Goal: Task Accomplishment & Management: Complete application form

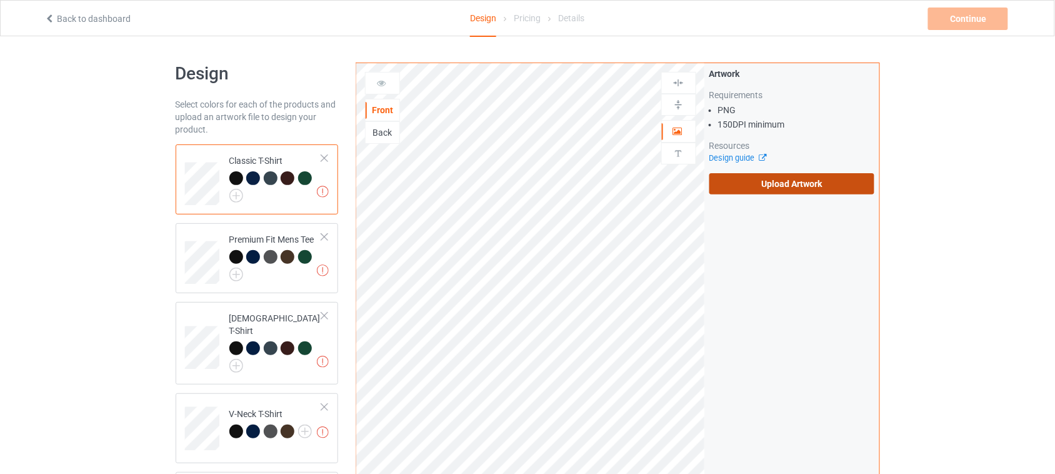
click at [770, 182] on label "Upload Artwork" at bounding box center [792, 183] width 166 height 21
click at [0, 0] on input "Upload Artwork" at bounding box center [0, 0] width 0 height 0
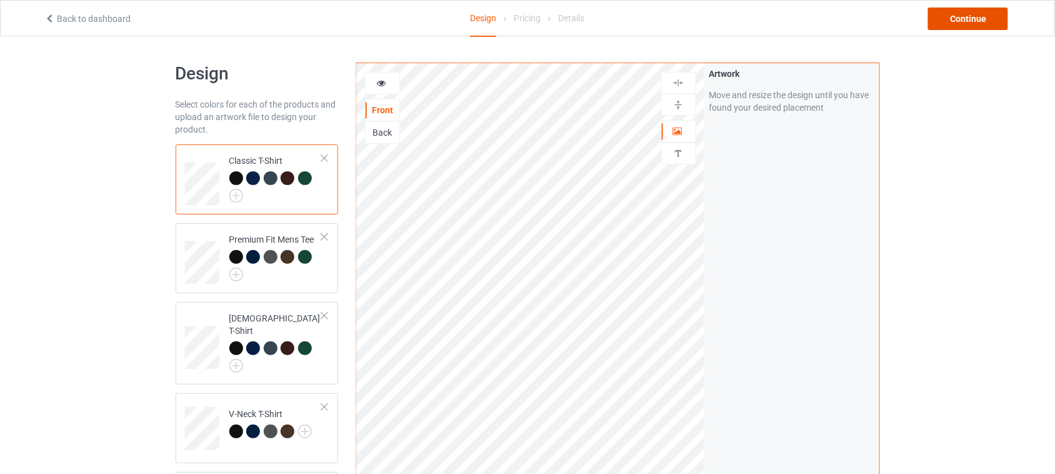
click at [967, 24] on div "Continue" at bounding box center [968, 18] width 80 height 22
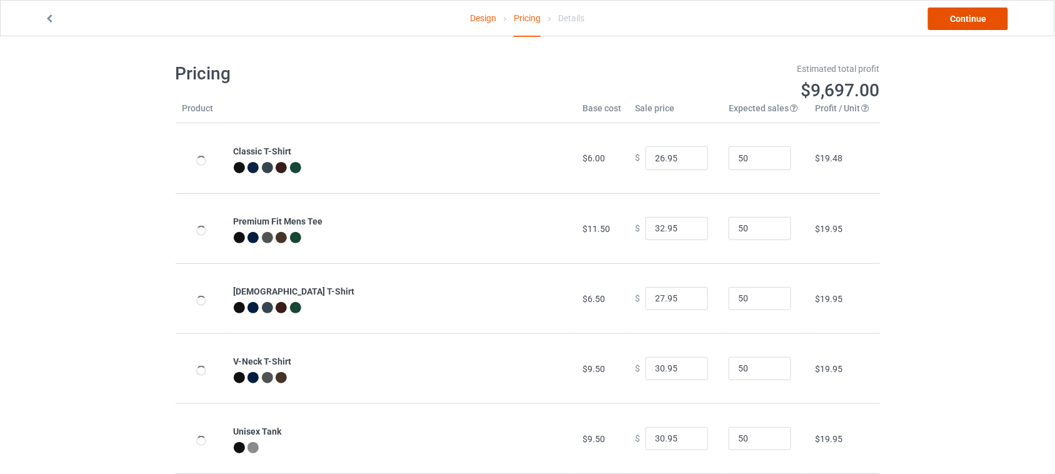
click at [965, 19] on link "Continue" at bounding box center [968, 18] width 80 height 22
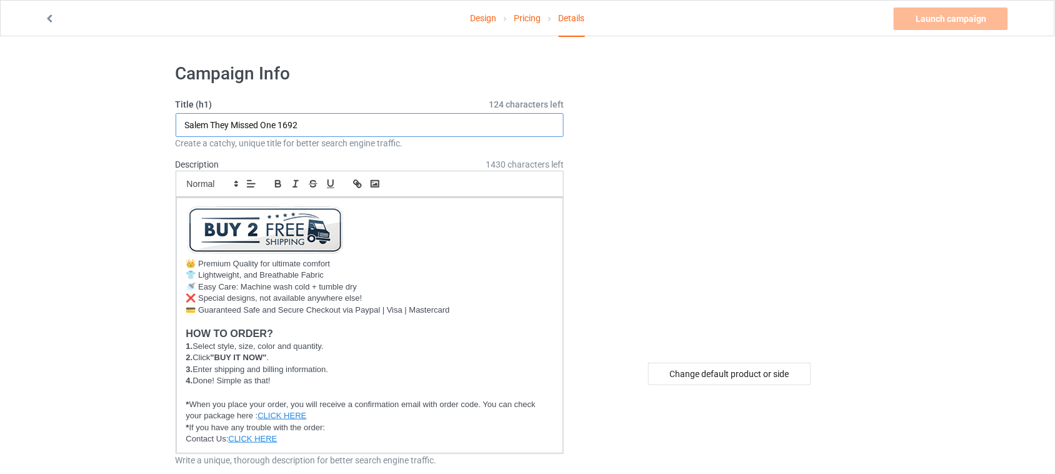
drag, startPoint x: 329, startPoint y: 121, endPoint x: 44, endPoint y: 122, distance: 284.9
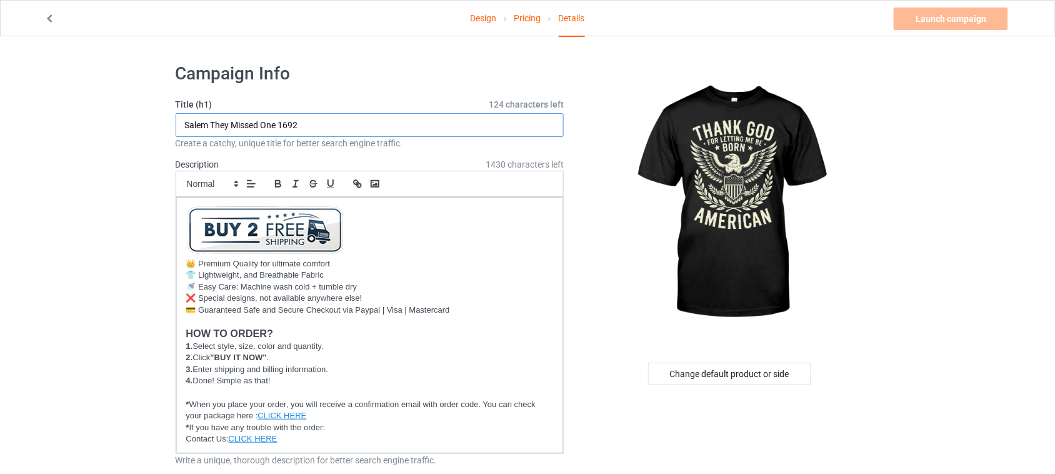
type input "Thank God For Letting Me Be Born"
